Goal: Communication & Community: Answer question/provide support

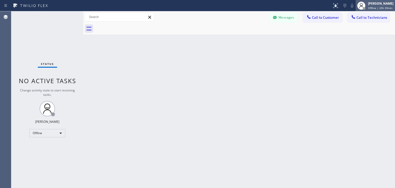
click at [368, 8] on div "Status report No issues detected If you experience an issue, please download th…" at bounding box center [197, 94] width 395 height 188
click at [367, 8] on div at bounding box center [361, 5] width 11 height 11
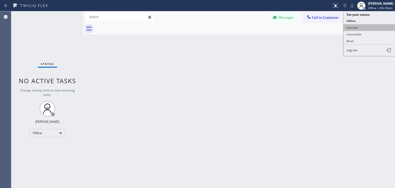
click at [365, 24] on button "Available" at bounding box center [369, 27] width 51 height 7
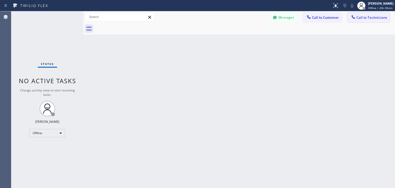
click at [374, 18] on span "Call to Technicians" at bounding box center [372, 17] width 31 height 5
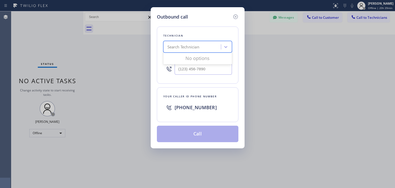
click at [185, 47] on div "Search Technician" at bounding box center [184, 47] width 32 height 6
type input "nizam"
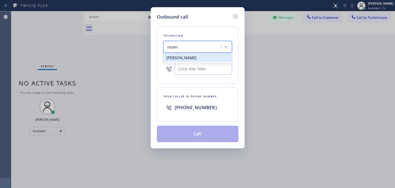
click at [198, 58] on div "[PERSON_NAME]" at bounding box center [197, 57] width 69 height 9
type input "[PHONE_NUMBER]"
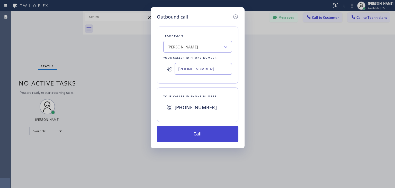
click at [195, 130] on button "Call" at bounding box center [198, 134] width 82 height 16
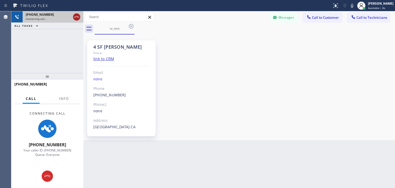
click at [76, 20] on button at bounding box center [76, 16] width 7 height 7
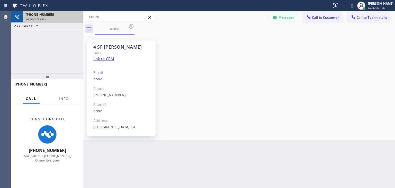
click at [76, 20] on div "[PHONE_NUMBER] Connecting call…" at bounding box center [52, 16] width 59 height 11
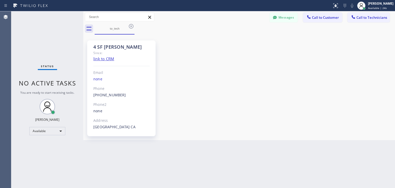
click at [235, 93] on div "4 SF [PERSON_NAME] Since: link to CRM Email none Phone [PHONE_NUMBER] Outbound …" at bounding box center [239, 87] width 309 height 103
click at [357, 21] on button "Call to Technicians" at bounding box center [369, 18] width 42 height 10
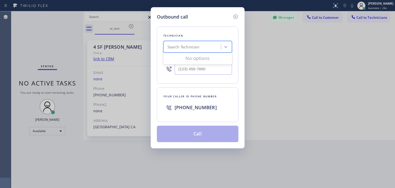
click at [207, 46] on div "Search Technician" at bounding box center [193, 46] width 56 height 9
type input "nizam"
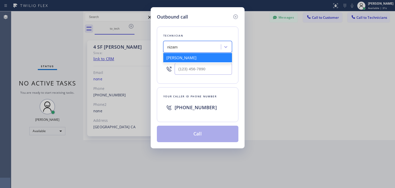
click at [210, 58] on div "[PERSON_NAME]" at bounding box center [197, 57] width 69 height 9
type input "[PHONE_NUMBER]"
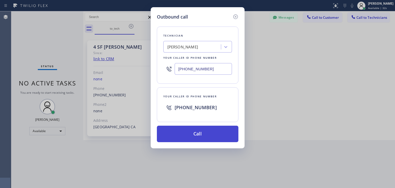
click at [204, 127] on button "Call" at bounding box center [198, 134] width 82 height 16
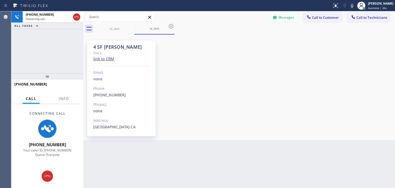
drag, startPoint x: 278, startPoint y: 90, endPoint x: 247, endPoint y: 74, distance: 34.7
click at [278, 90] on div "4 SF [PERSON_NAME] Since: link to CRM Email none Phone [PHONE_NUMBER] Outbound …" at bounding box center [239, 87] width 309 height 103
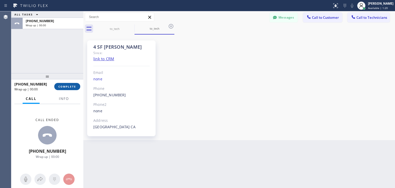
click at [71, 88] on span "COMPLETE" at bounding box center [67, 87] width 18 height 4
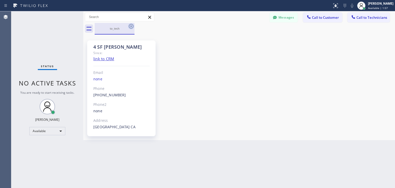
click at [130, 26] on icon at bounding box center [131, 26] width 6 height 6
